Goal: Task Accomplishment & Management: Manage account settings

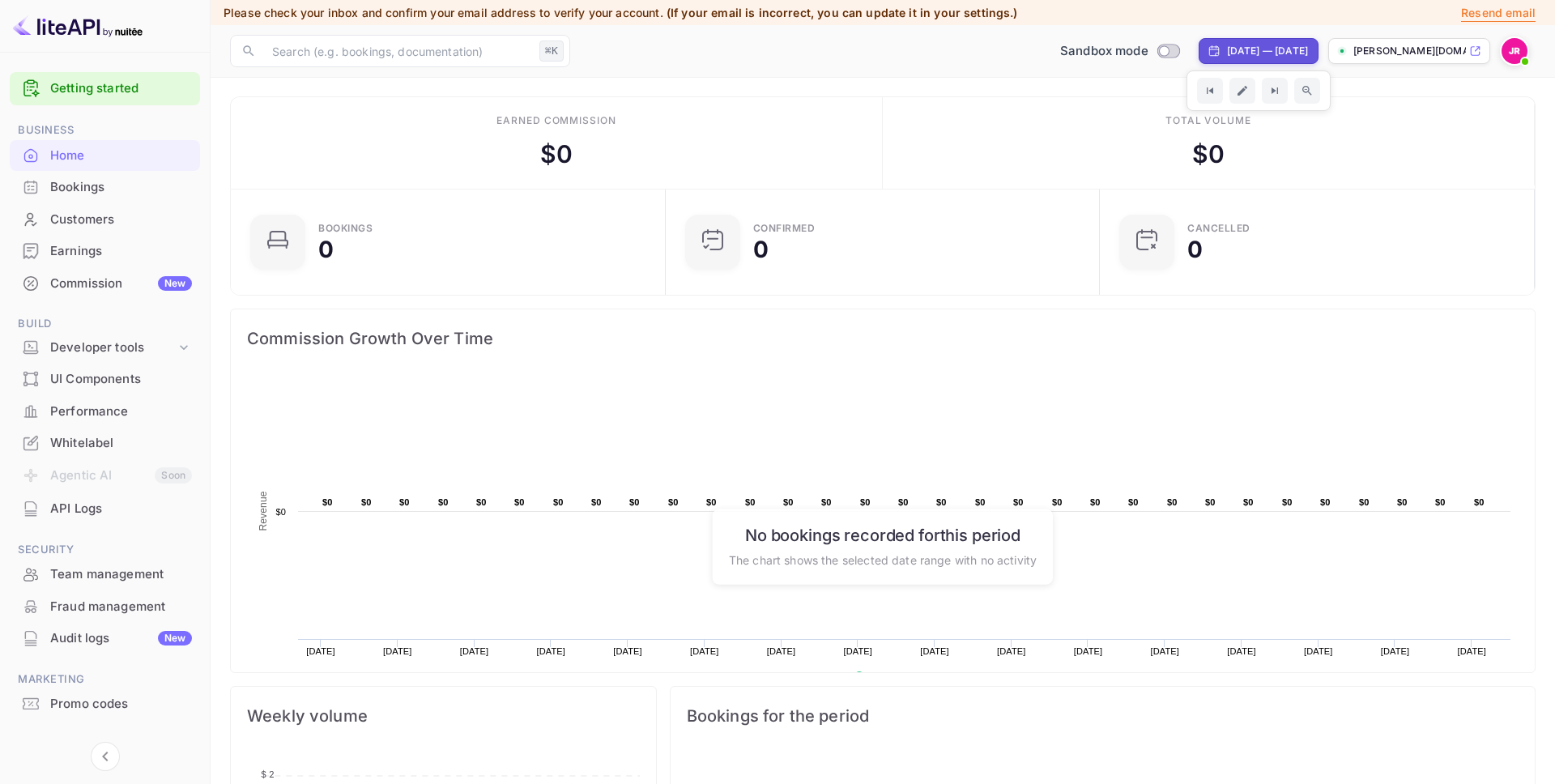
scroll to position [7, 0]
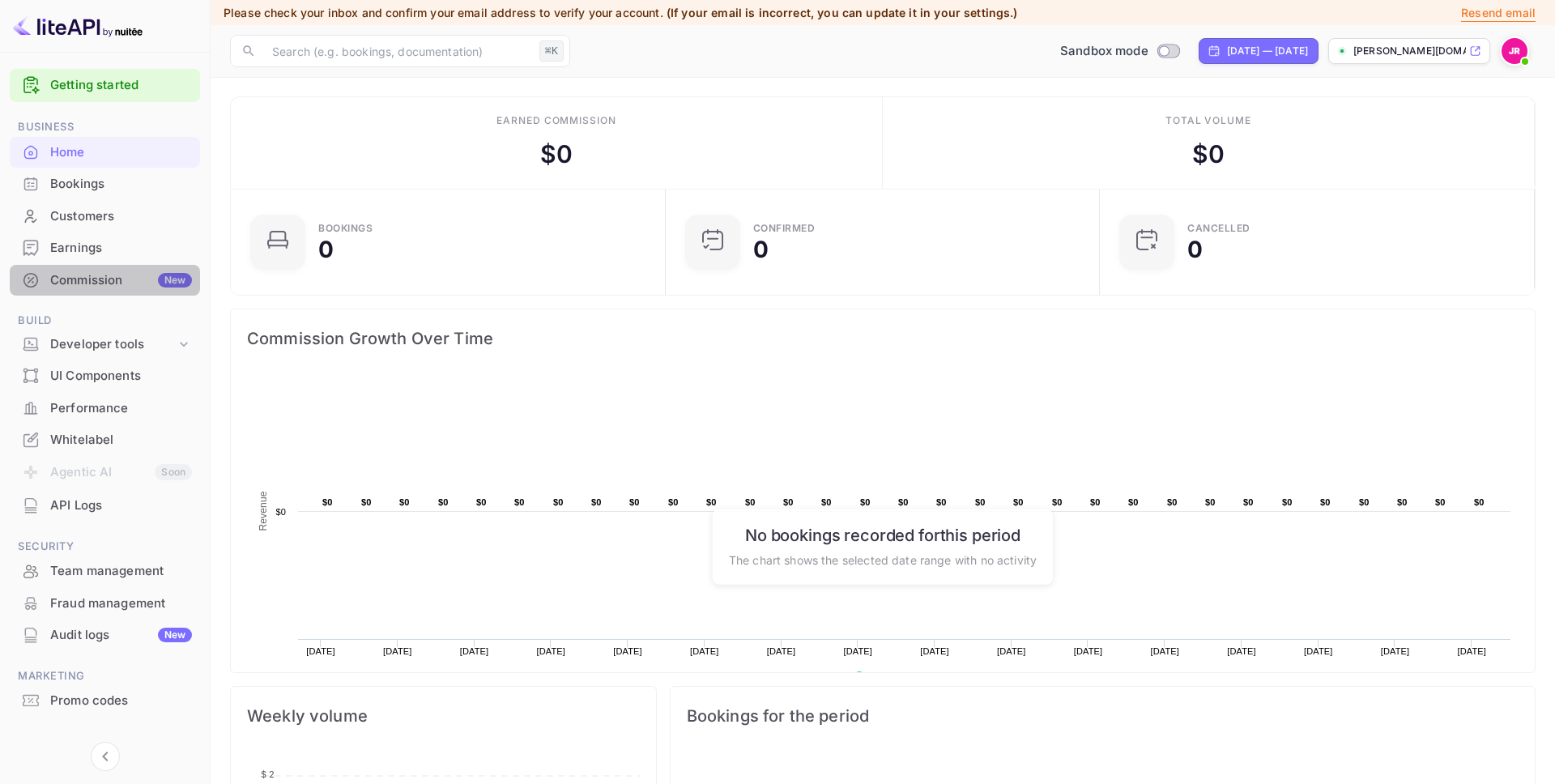
click at [114, 272] on div "Commission New" at bounding box center [121, 281] width 141 height 19
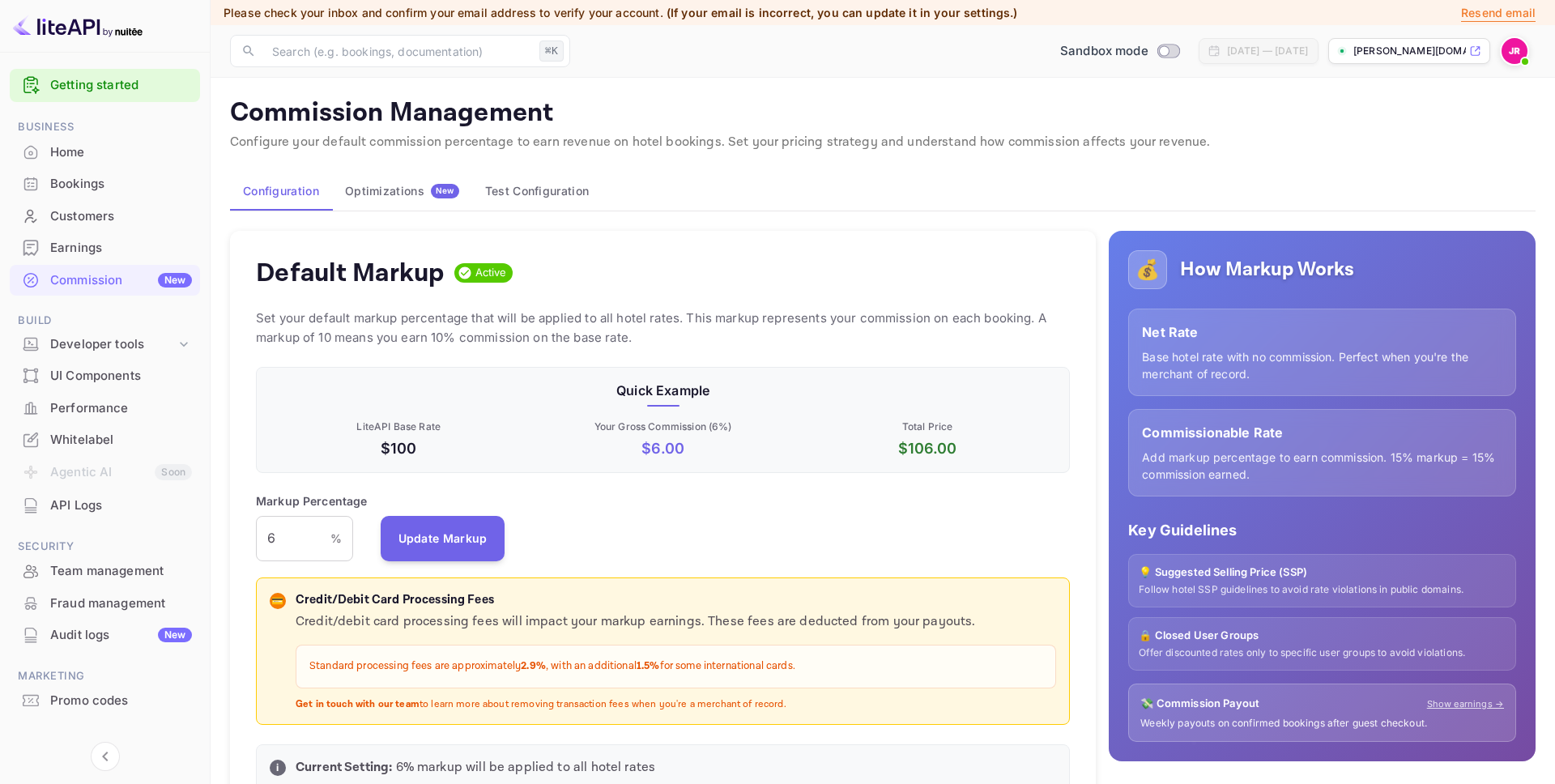
scroll to position [288, 815]
click at [287, 522] on input "6" at bounding box center [293, 538] width 75 height 45
drag, startPoint x: 277, startPoint y: 541, endPoint x: 220, endPoint y: 538, distance: 57.1
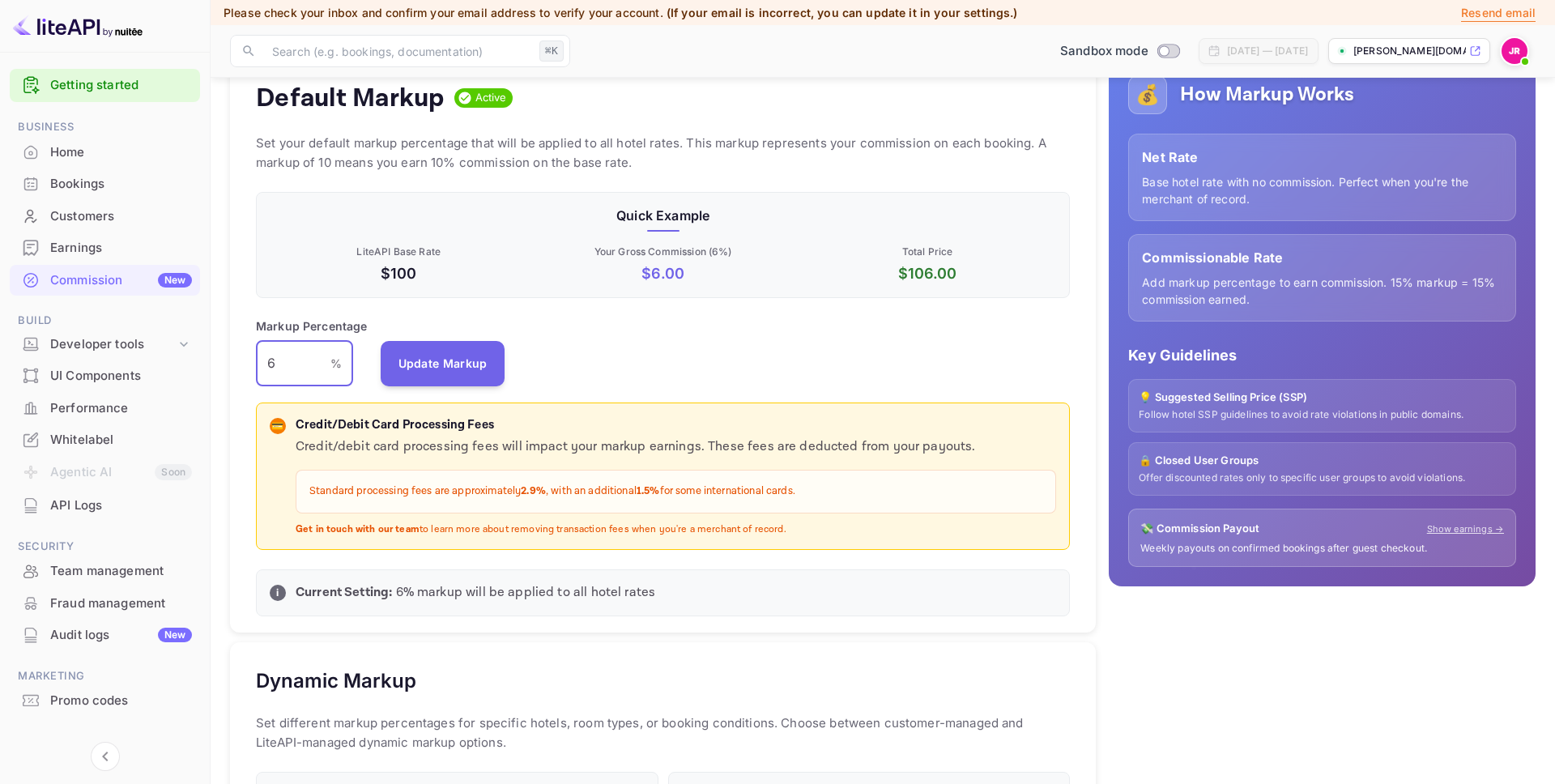
scroll to position [181, 0]
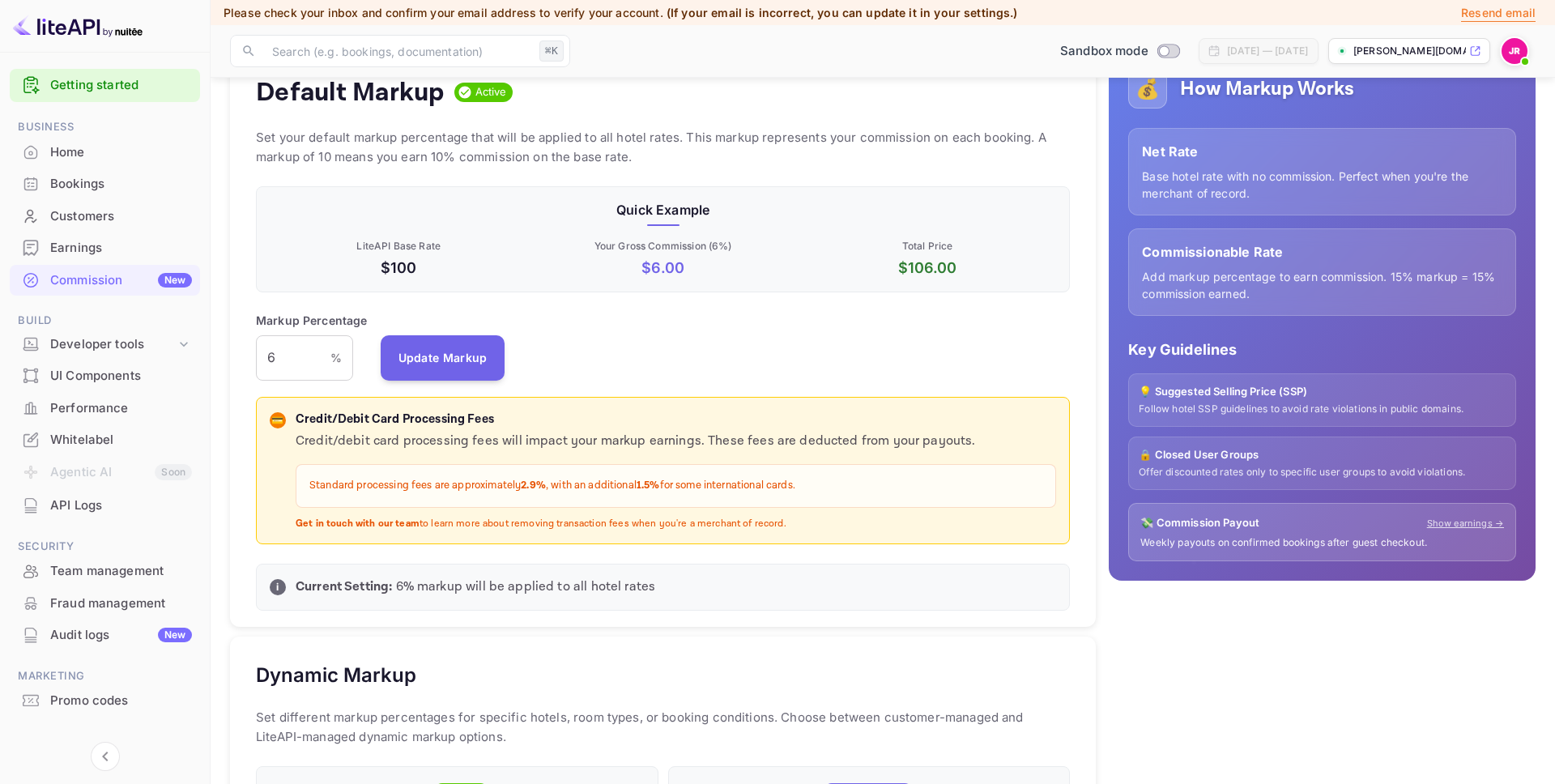
drag, startPoint x: 815, startPoint y: 526, endPoint x: 263, endPoint y: 416, distance: 562.9
click at [263, 416] on div "💳 Credit/Debit Card Processing Fees Credit/debit card processing fees will impa…" at bounding box center [663, 471] width 815 height 148
click at [667, 422] on p "Credit/Debit Card Processing Fees" at bounding box center [676, 420] width 761 height 19
drag, startPoint x: 785, startPoint y: 524, endPoint x: 272, endPoint y: 413, distance: 524.9
click at [272, 413] on div "💳 Credit/Debit Card Processing Fees Credit/debit card processing fees will impa…" at bounding box center [663, 470] width 787 height 120
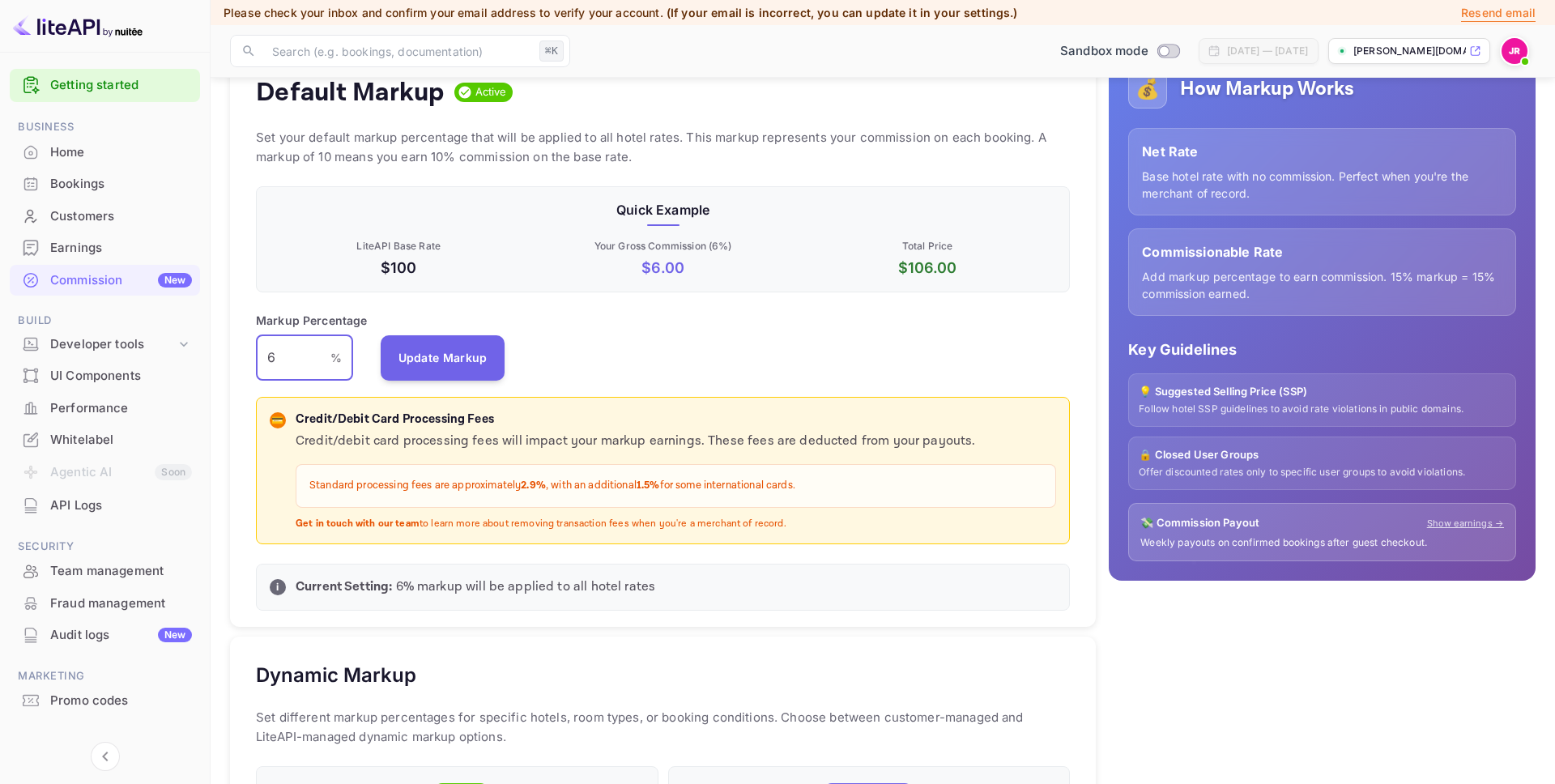
click at [293, 351] on input "6" at bounding box center [293, 358] width 75 height 45
drag, startPoint x: 293, startPoint y: 351, endPoint x: 237, endPoint y: 358, distance: 56.4
click at [284, 353] on input "6" at bounding box center [293, 358] width 75 height 45
click at [236, 358] on div "Default Markup Active Set your default markup percentage that will be applied t…" at bounding box center [662, 339] width 866 height 577
click at [284, 361] on input "6" at bounding box center [293, 358] width 75 height 45
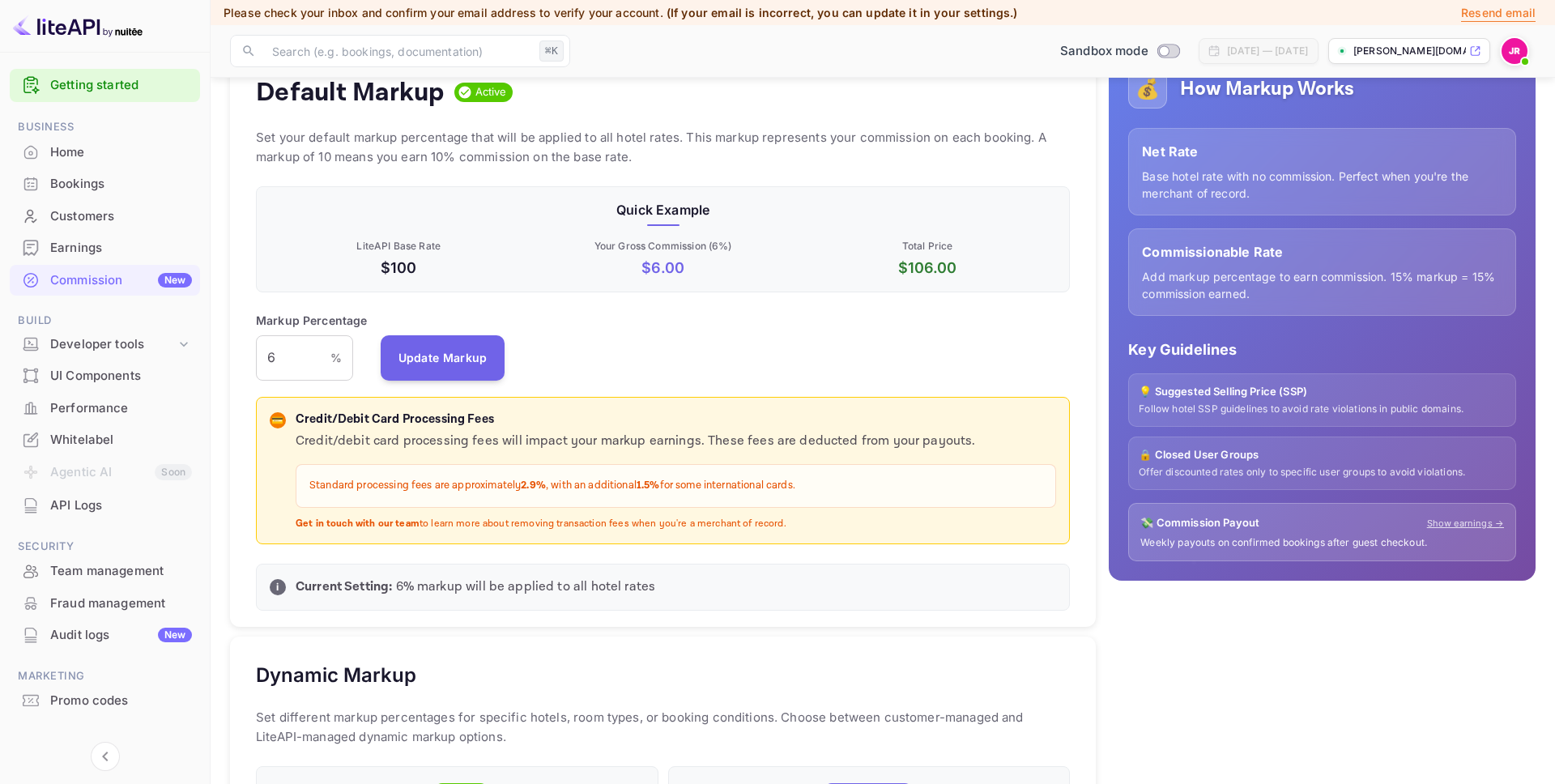
drag, startPoint x: 331, startPoint y: 418, endPoint x: 666, endPoint y: 503, distance: 345.6
click at [785, 534] on div "💳 Credit/Debit Card Processing Fees Credit/debit card processing fees will impa…" at bounding box center [663, 471] width 815 height 148
drag, startPoint x: 518, startPoint y: 474, endPoint x: 436, endPoint y: 467, distance: 82.3
click at [516, 474] on div "Standard processing fees are approximately 2.9% , with an additional 1.5% for s…" at bounding box center [676, 486] width 761 height 44
drag, startPoint x: 352, startPoint y: 425, endPoint x: 788, endPoint y: 525, distance: 447.3
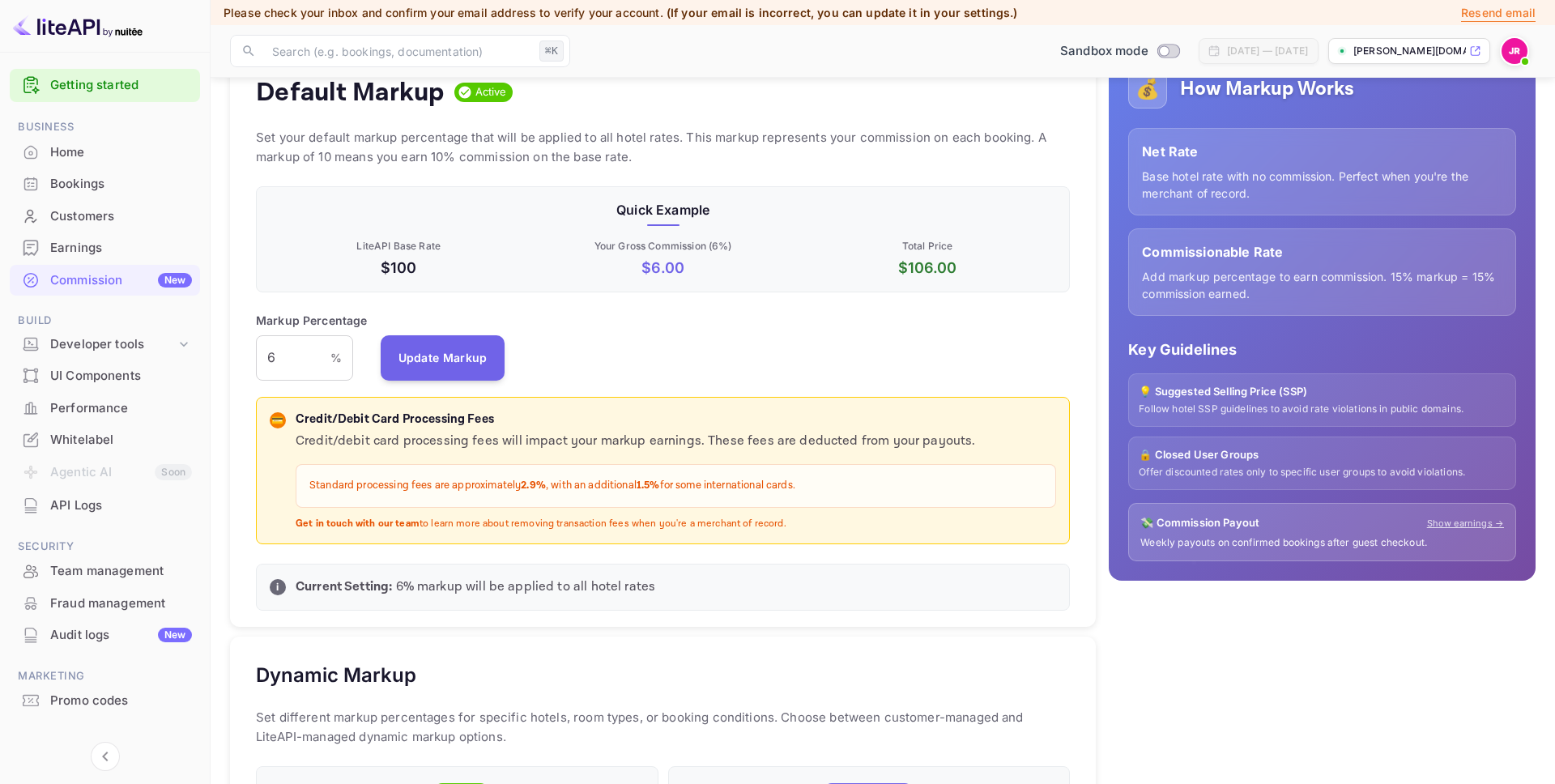
click at [788, 525] on div "Credit/Debit Card Processing Fees Credit/debit card processing fees will impact…" at bounding box center [676, 470] width 761 height 120
click at [512, 429] on div "Credit/Debit Card Processing Fees Credit/debit card processing fees will impact…" at bounding box center [676, 470] width 761 height 120
drag, startPoint x: 368, startPoint y: 429, endPoint x: 798, endPoint y: 527, distance: 441.0
click at [798, 527] on div "💳 Credit/Debit Card Processing Fees Credit/debit card processing fees will impa…" at bounding box center [663, 470] width 787 height 120
click at [147, 342] on div "Developer tools" at bounding box center [113, 345] width 125 height 19
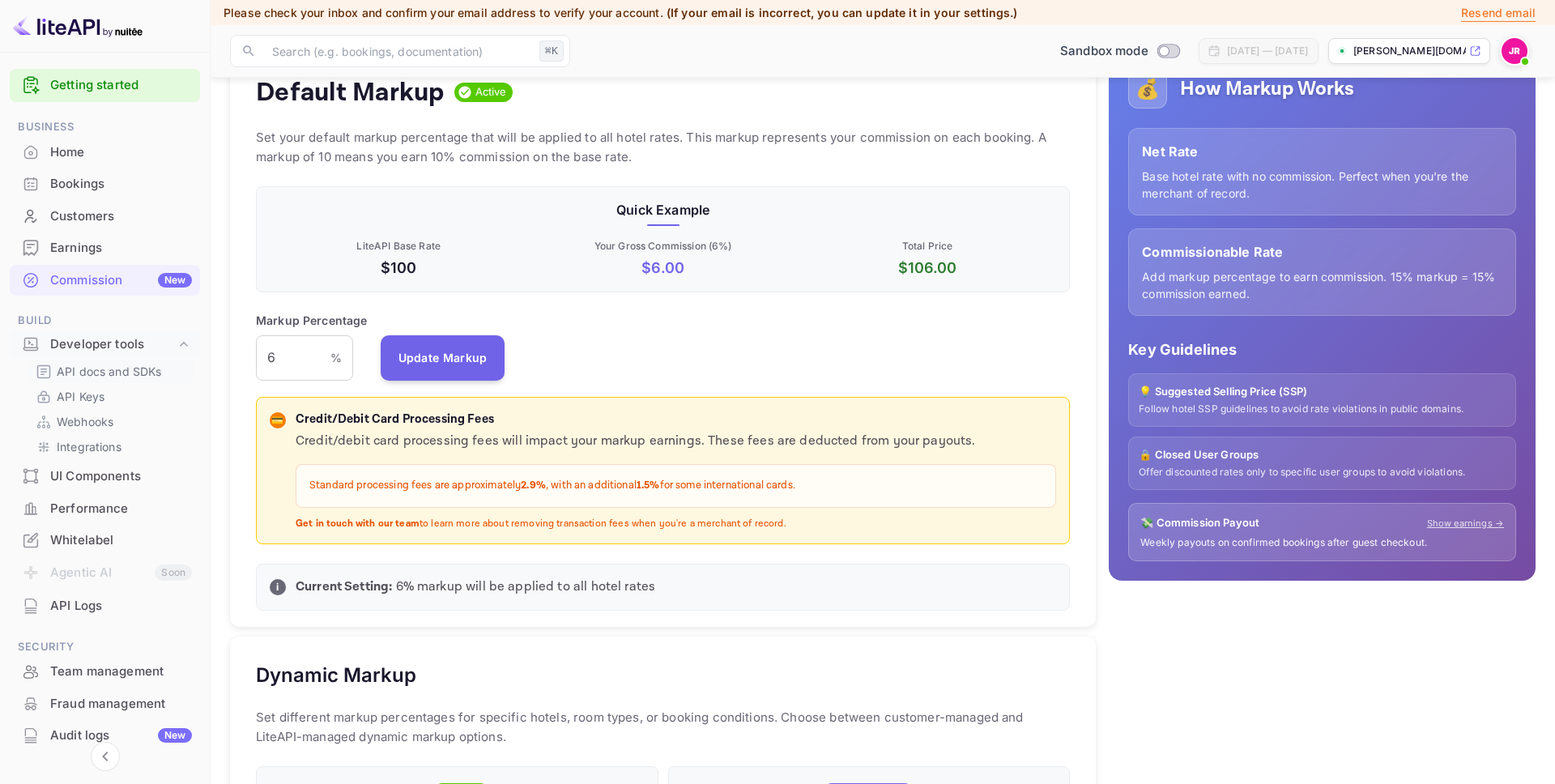
click at [85, 372] on p "API docs and SDKs" at bounding box center [109, 371] width 105 height 17
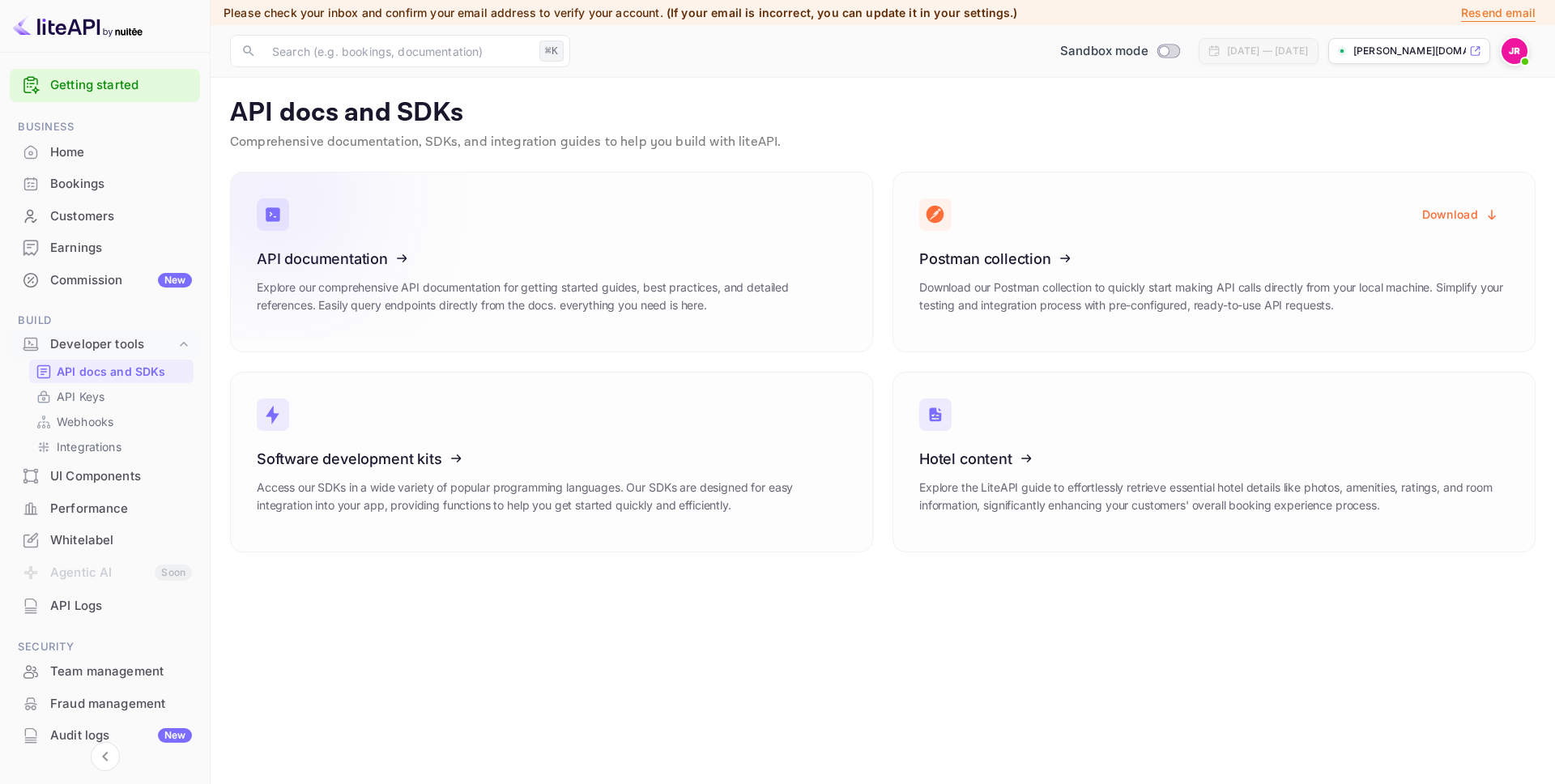
click at [405, 309] on icon at bounding box center [356, 256] width 252 height 167
click at [1148, 53] on input "Switch to Production mode" at bounding box center [1164, 50] width 33 height 11
checkbox input "false"
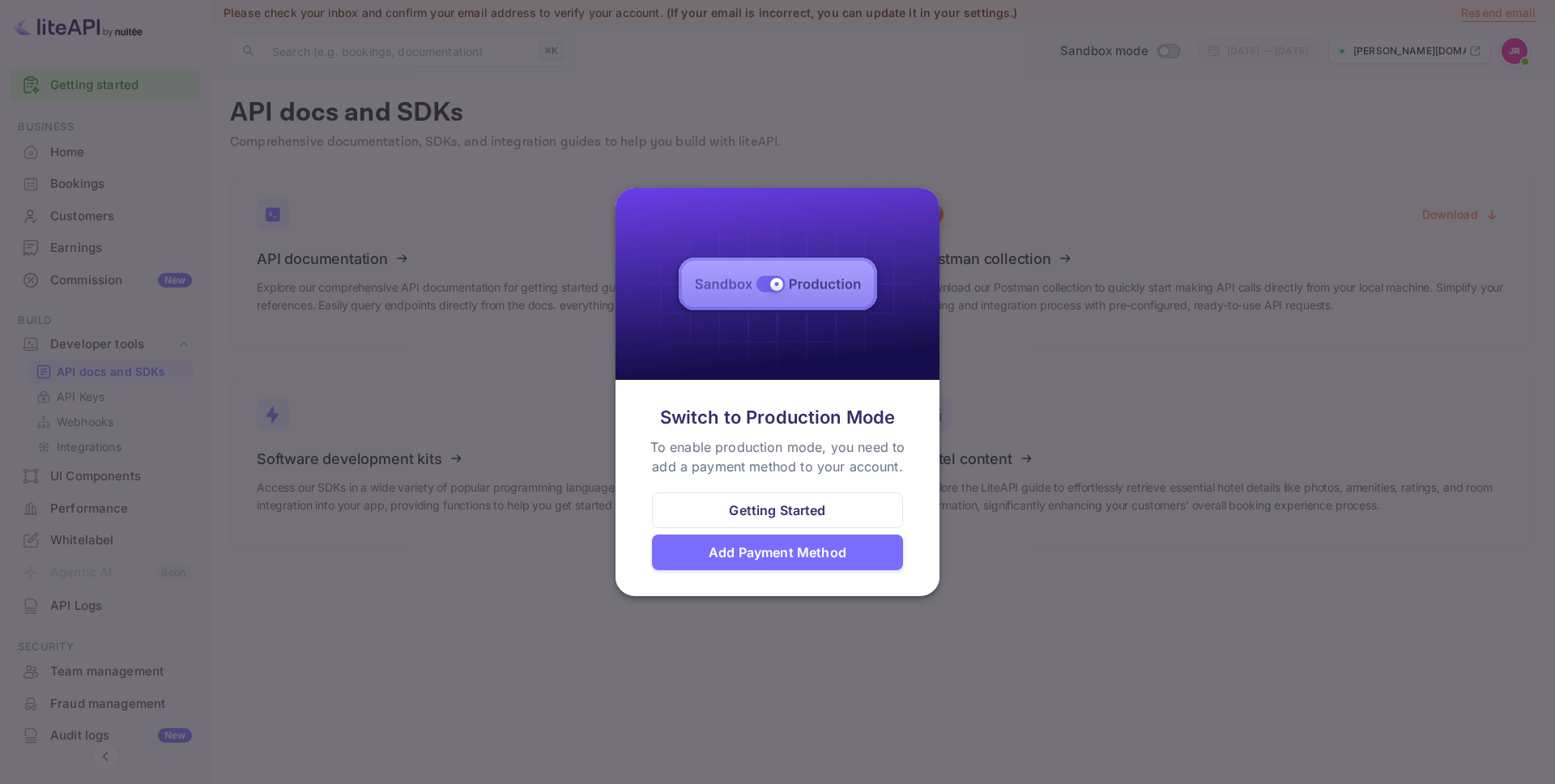
click at [771, 539] on div "Add Payment Method" at bounding box center [778, 552] width 251 height 35
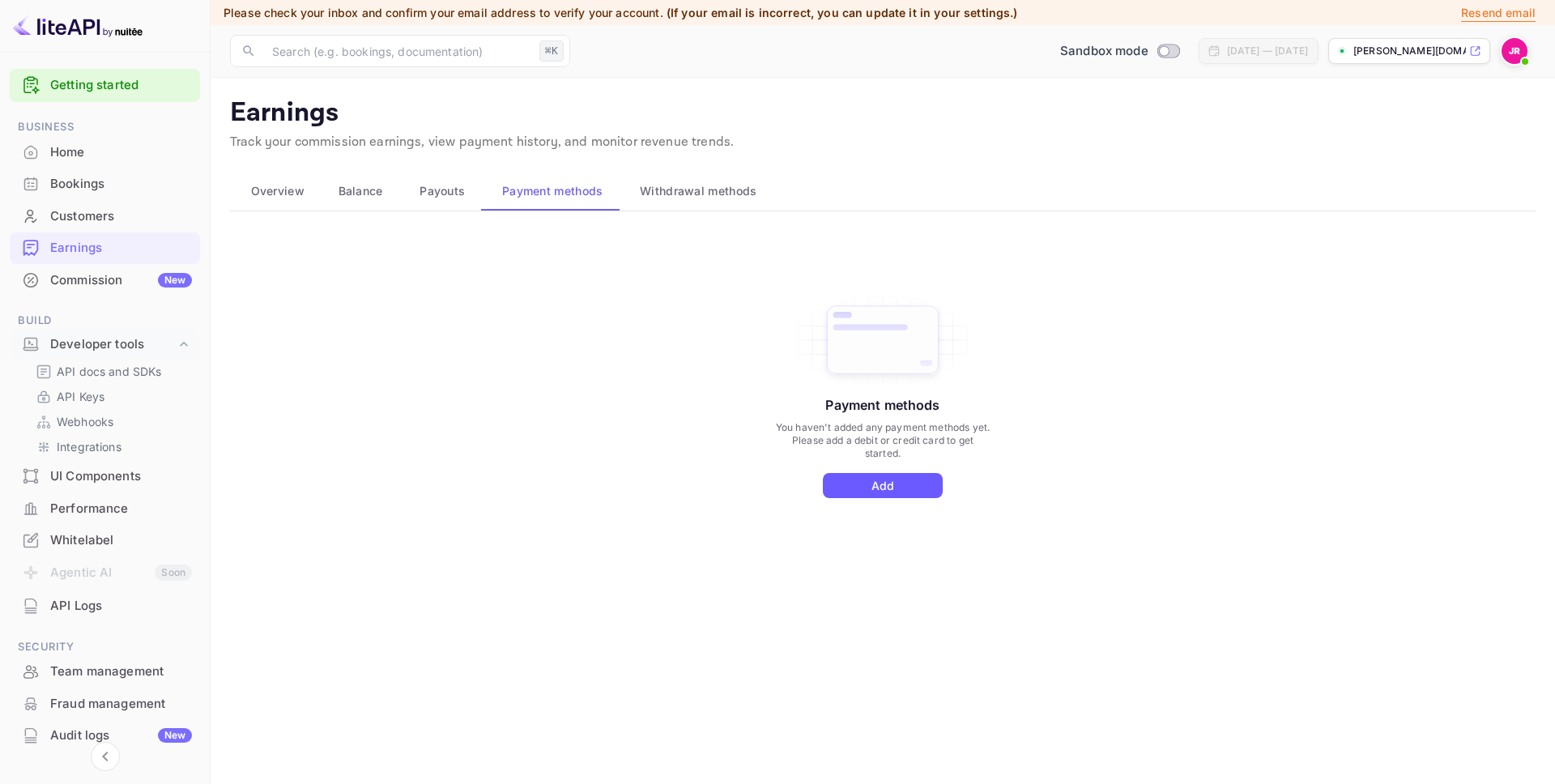
click at [895, 484] on button "Add" at bounding box center [883, 485] width 119 height 25
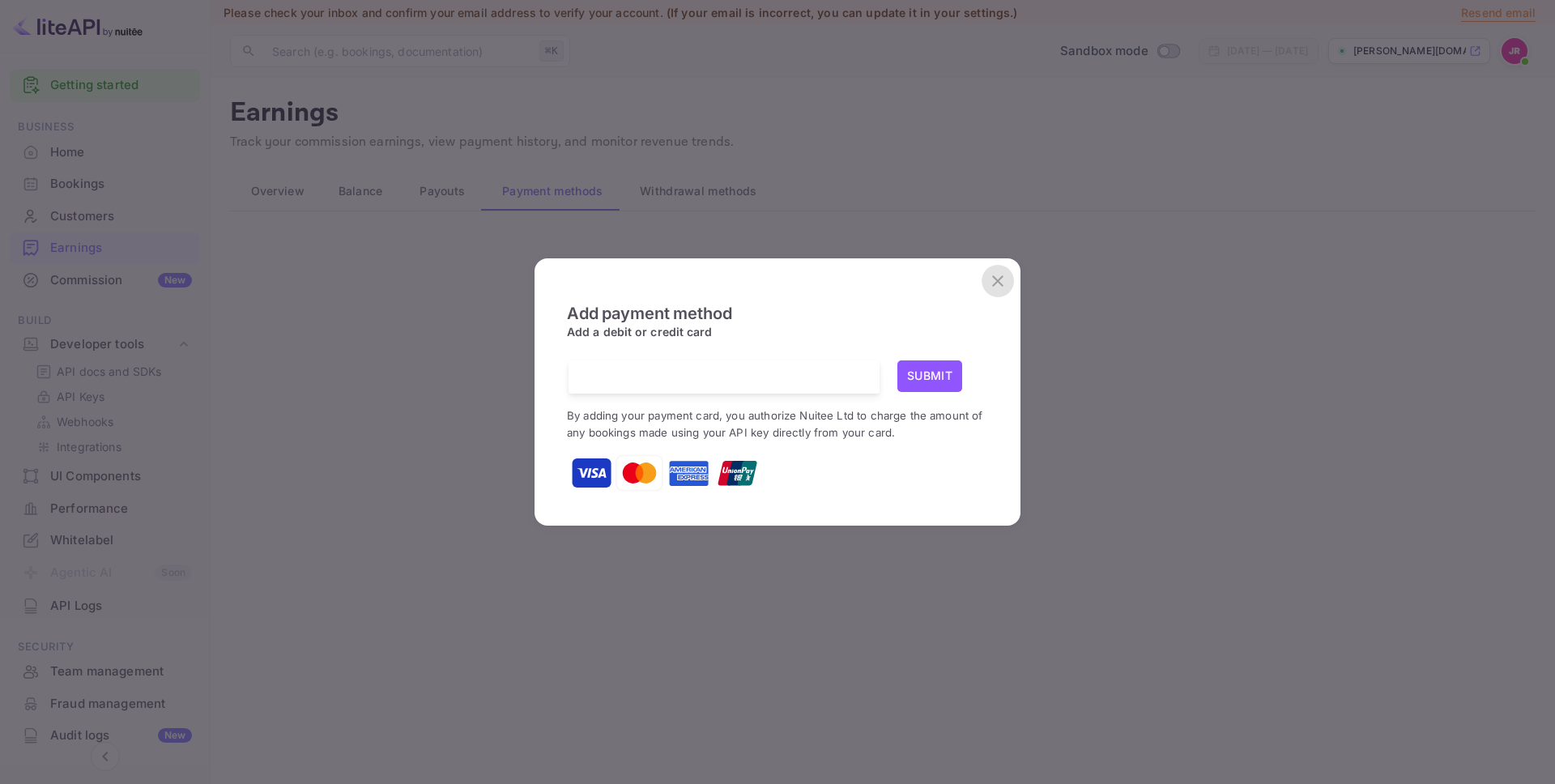
click at [1007, 273] on icon "close" at bounding box center [997, 281] width 19 height 19
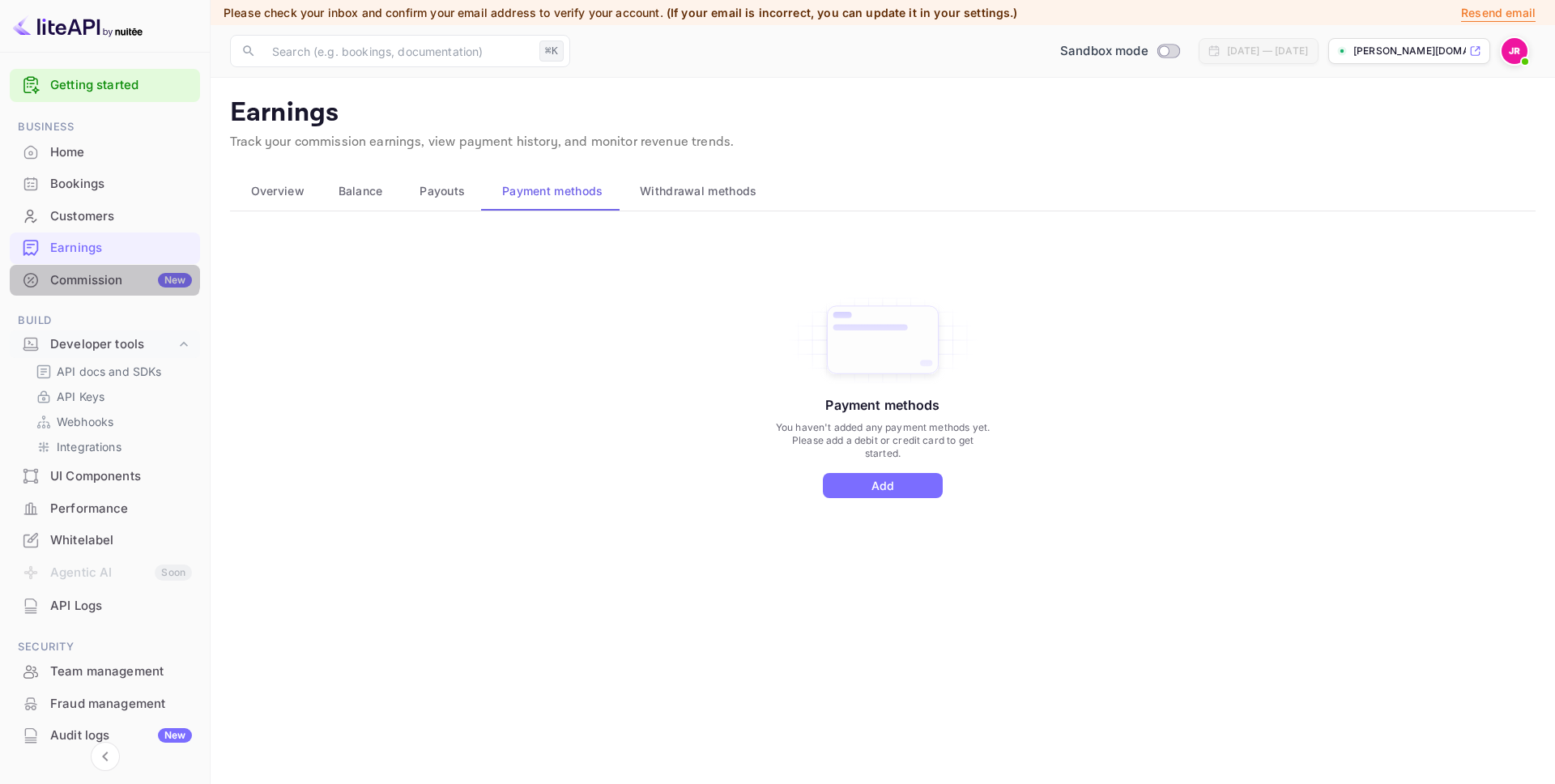
click at [94, 269] on div "Commission New" at bounding box center [105, 281] width 190 height 32
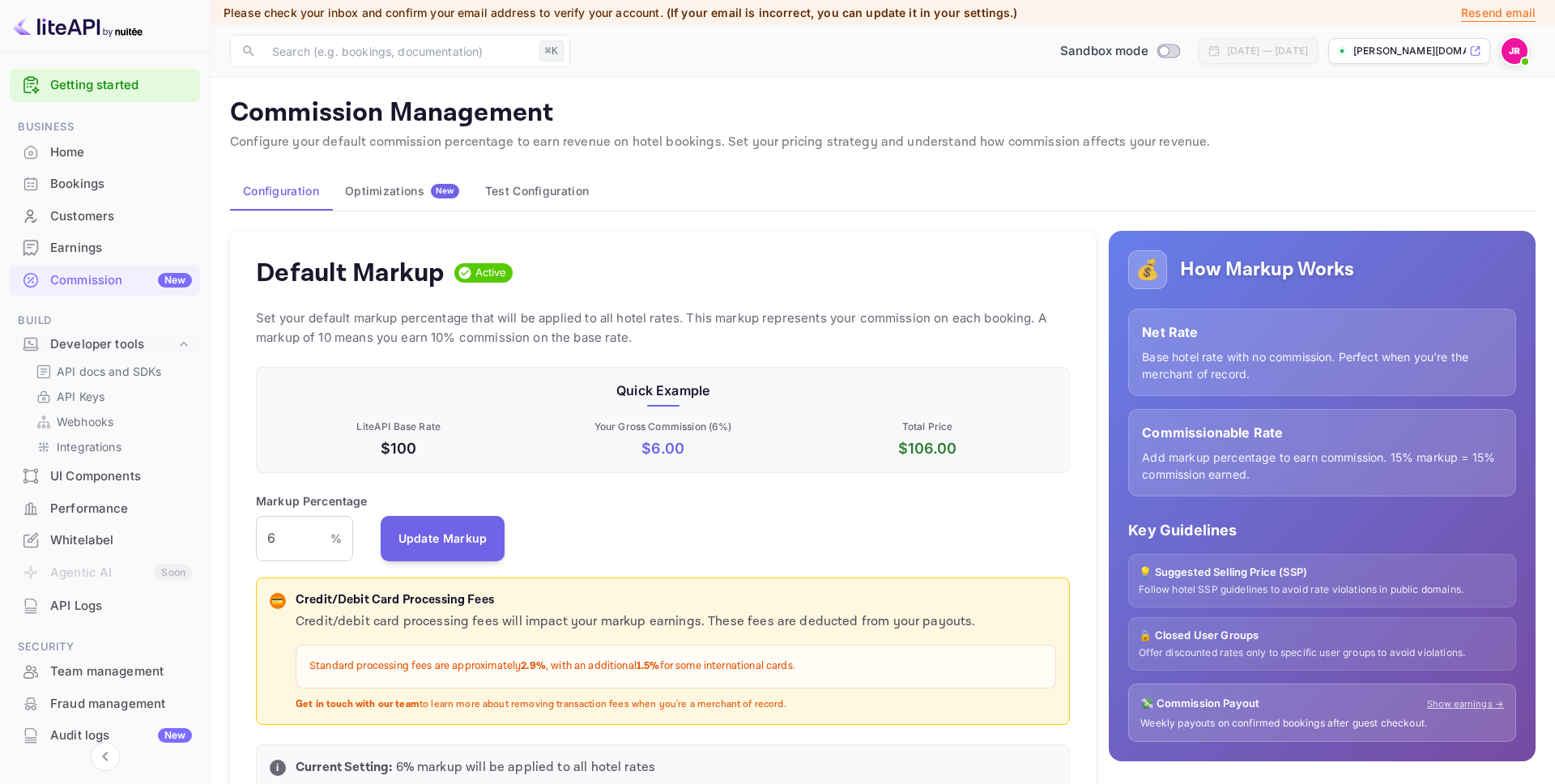
scroll to position [288, 815]
drag, startPoint x: 305, startPoint y: 552, endPoint x: 232, endPoint y: 536, distance: 74.7
click at [233, 536] on div "Default Markup Active Set your default markup percentage that will be applied t…" at bounding box center [662, 519] width 866 height 577
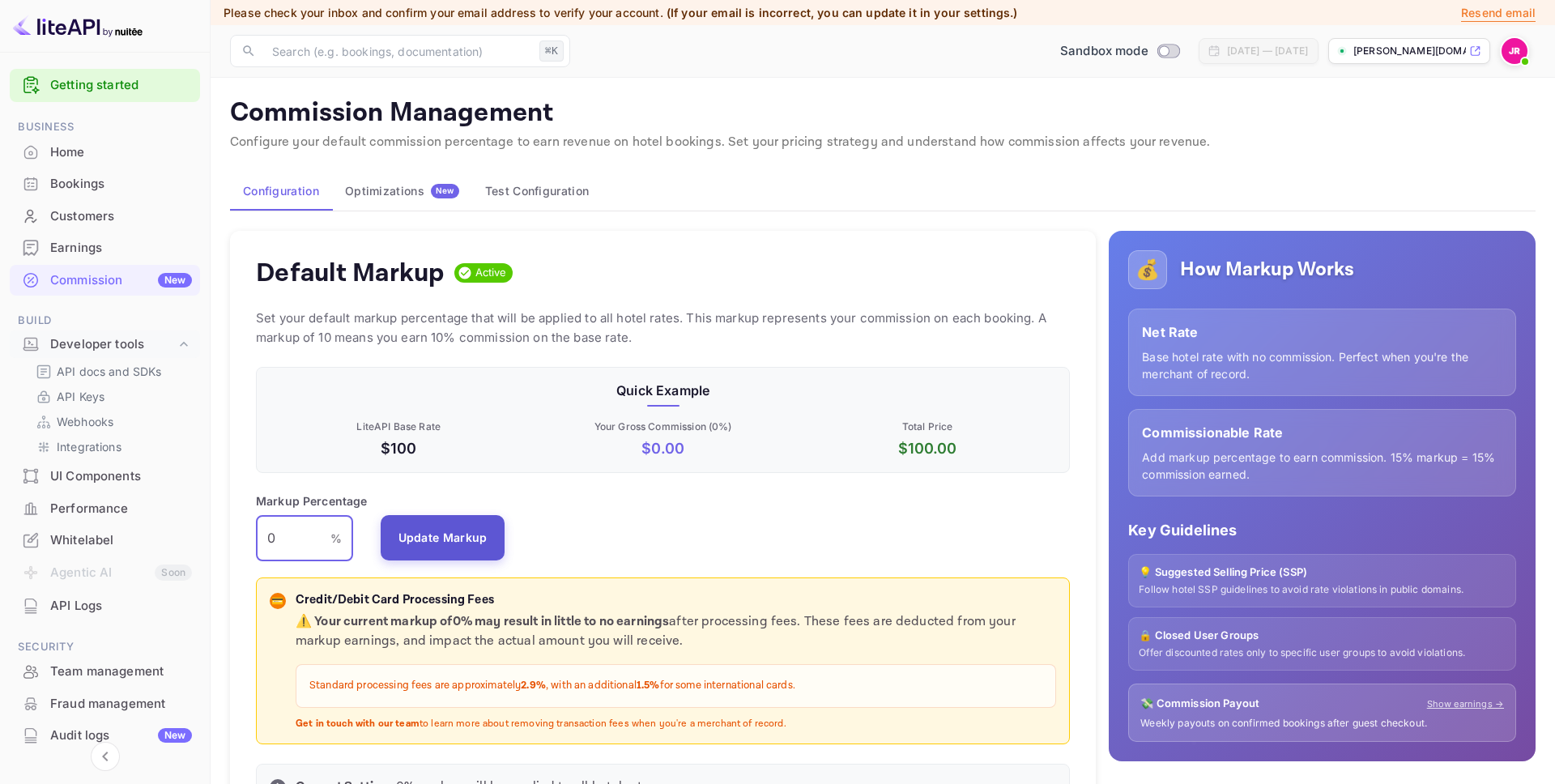
type input "0"
click at [447, 532] on button "Update Markup" at bounding box center [443, 538] width 125 height 45
click at [93, 388] on p "API Keys" at bounding box center [80, 396] width 48 height 17
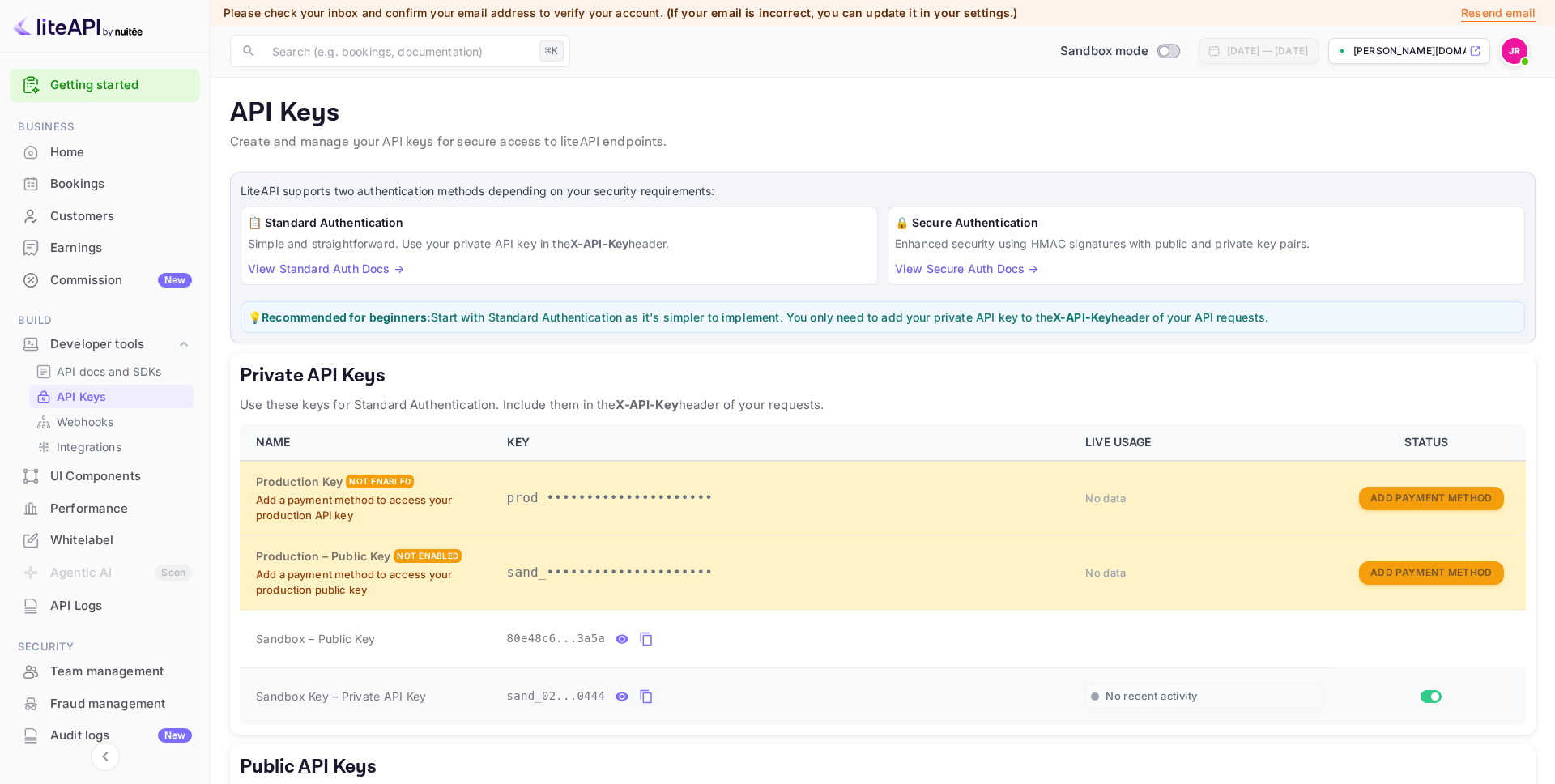
click at [650, 693] on icon "private api keys table" at bounding box center [646, 696] width 14 height 19
click at [117, 367] on p "API docs and SDKs" at bounding box center [109, 371] width 105 height 17
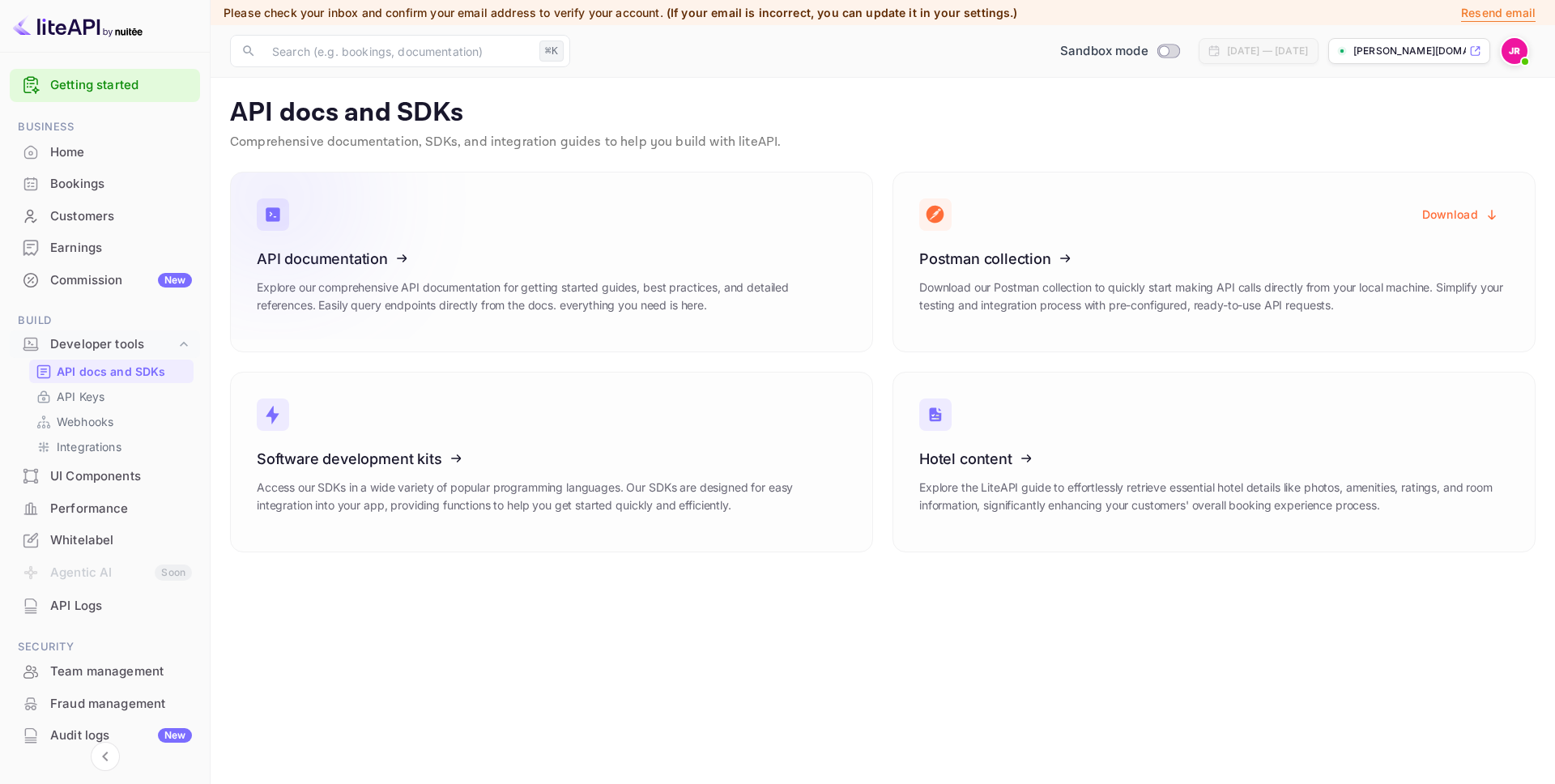
click at [481, 250] on icon at bounding box center [356, 256] width 252 height 167
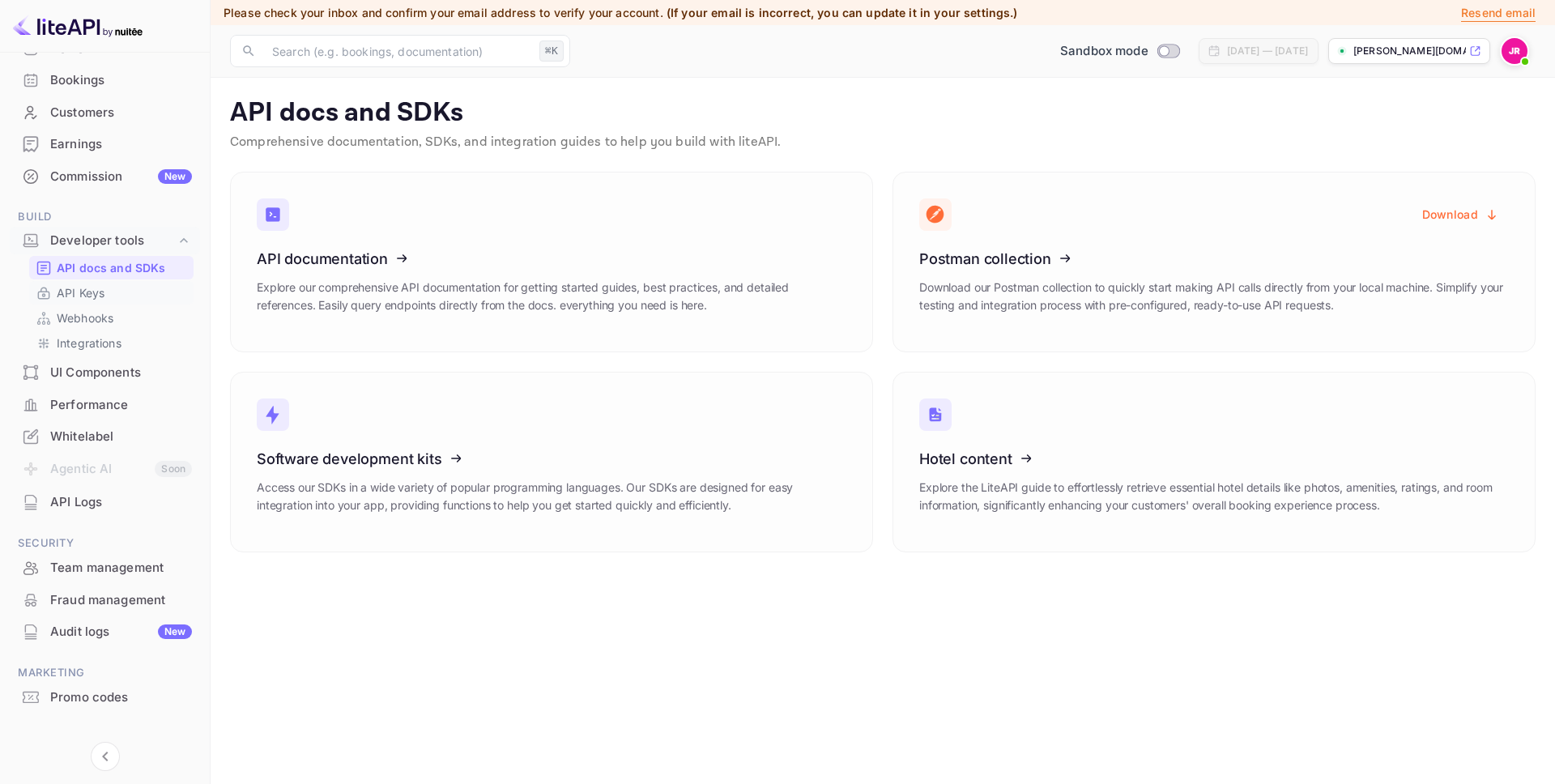
scroll to position [129, 0]
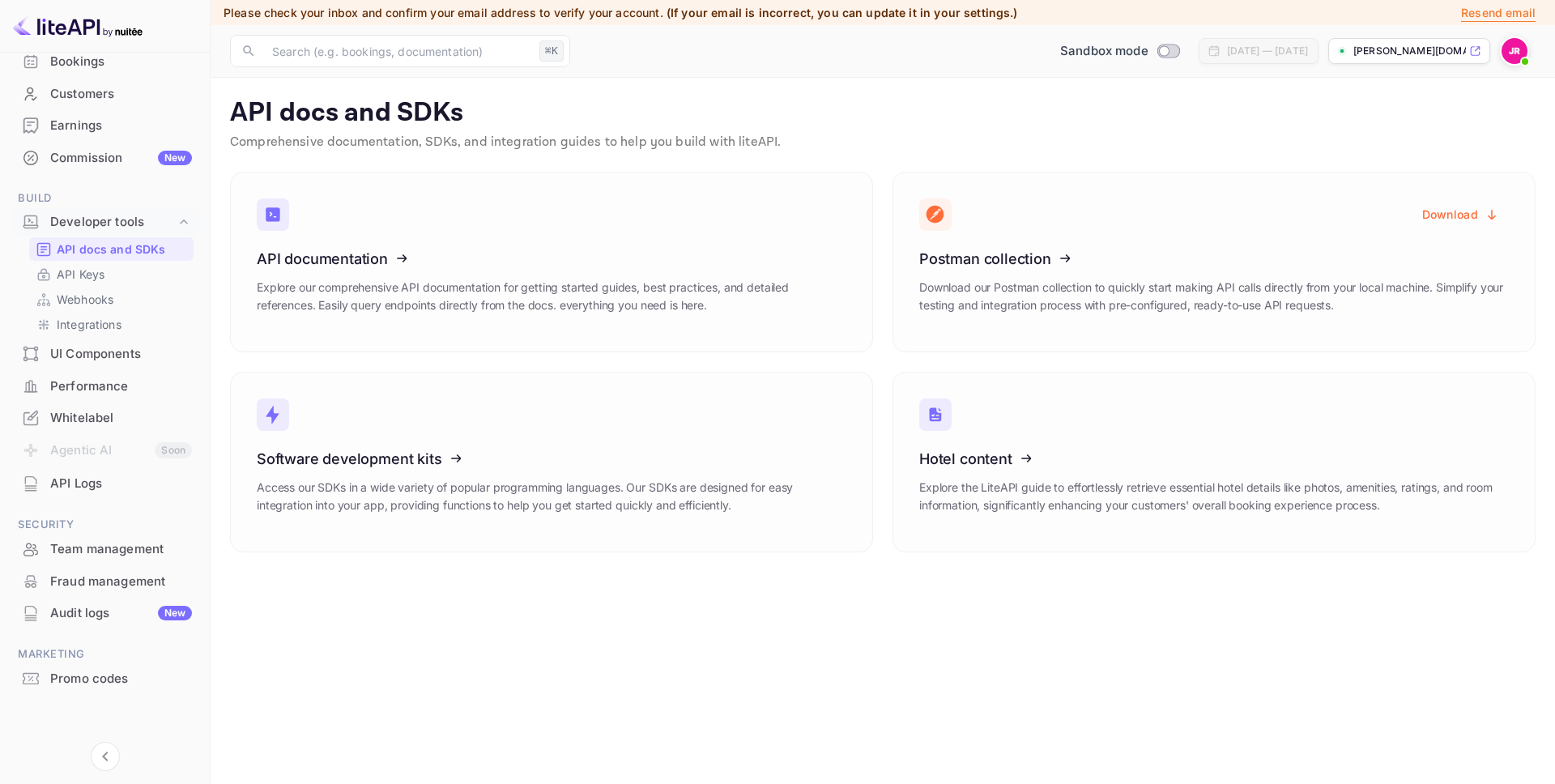
click at [93, 413] on div "Whitelabel" at bounding box center [121, 418] width 141 height 19
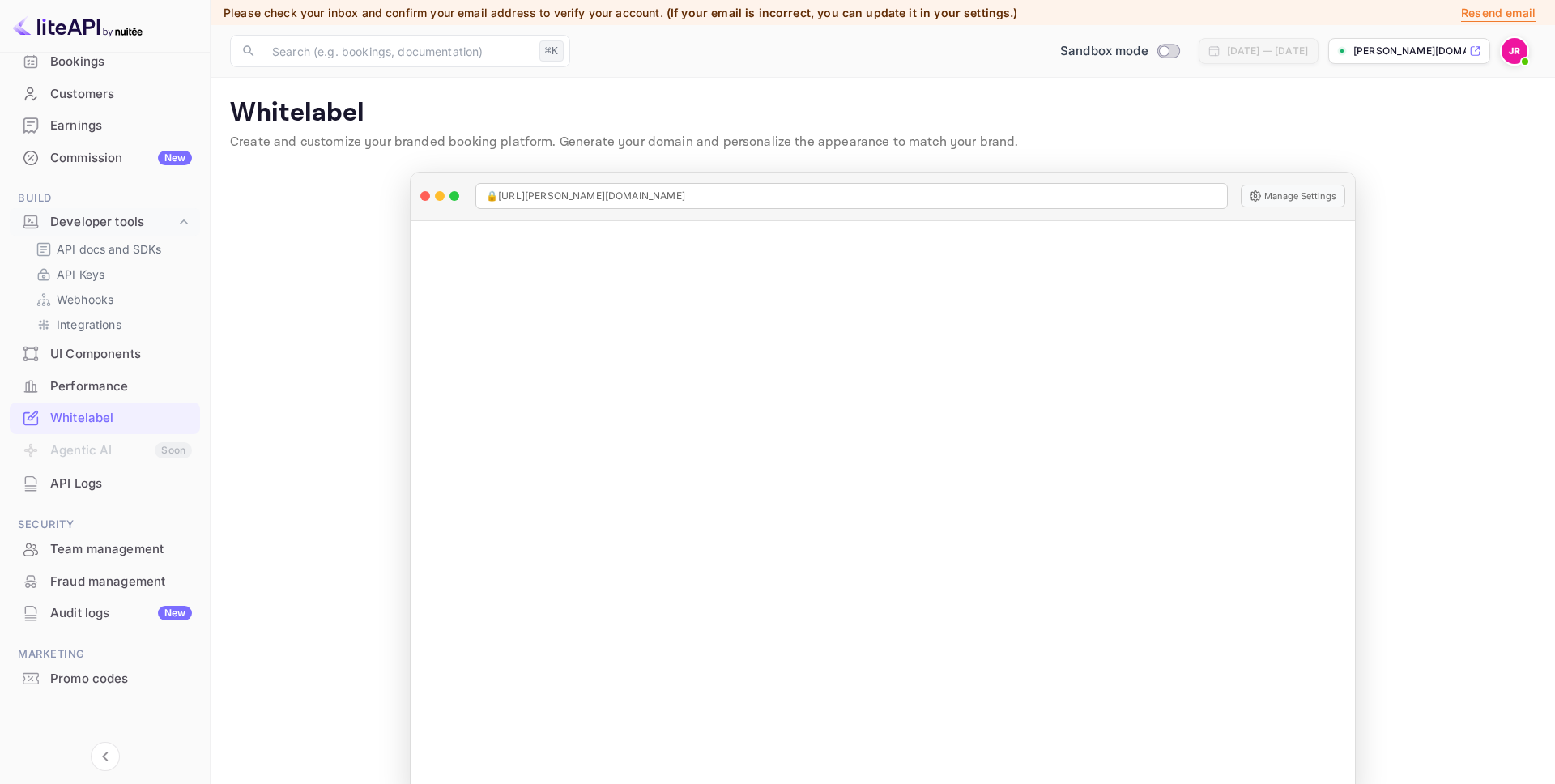
click at [1408, 51] on p "john-richards-0qvh3.nu..." at bounding box center [1410, 50] width 113 height 14
